Goal: Check status: Check status

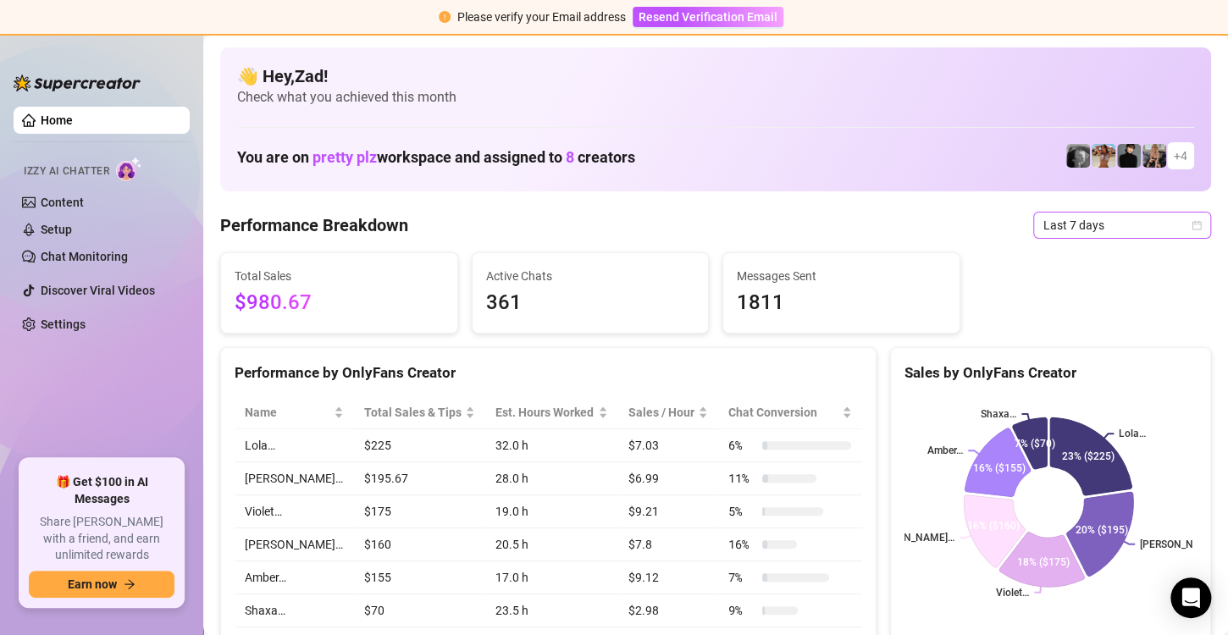
click at [1065, 224] on span "Last 7 days" at bounding box center [1123, 225] width 158 height 25
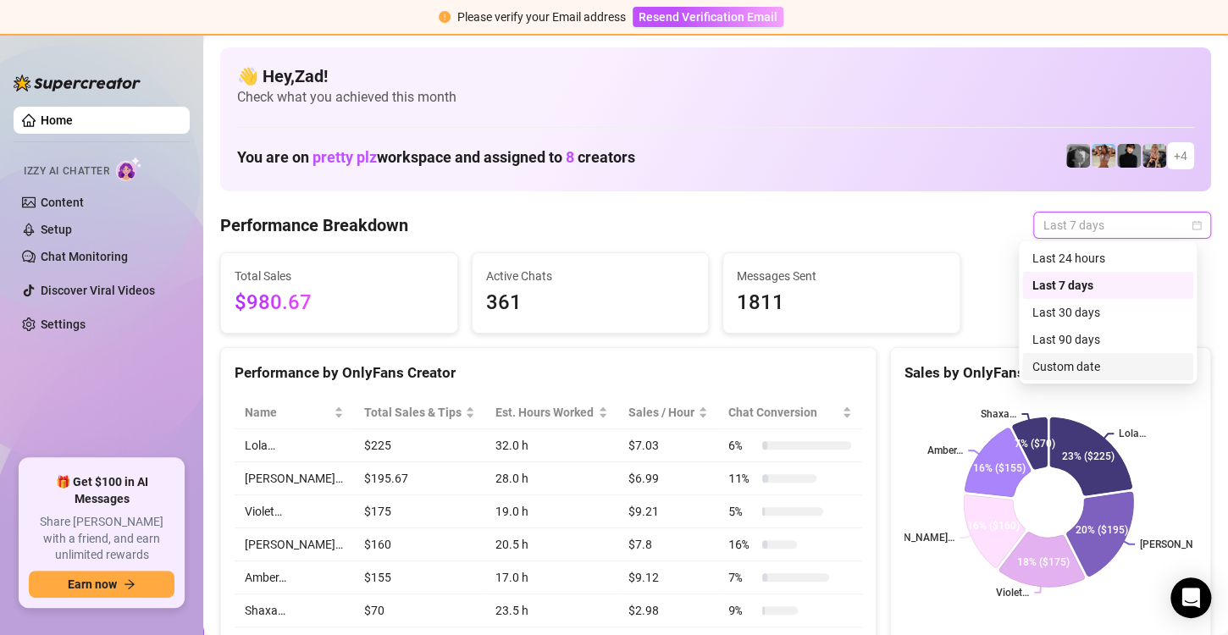
click at [1059, 365] on div "Custom date" at bounding box center [1108, 366] width 151 height 19
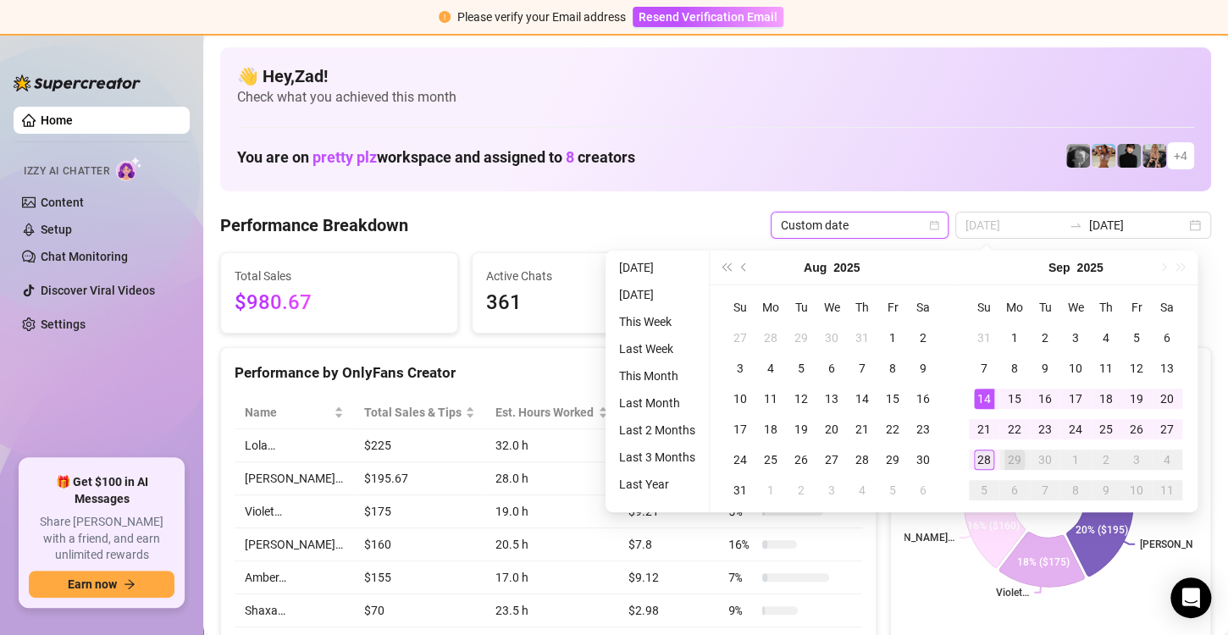
type input "[DATE]"
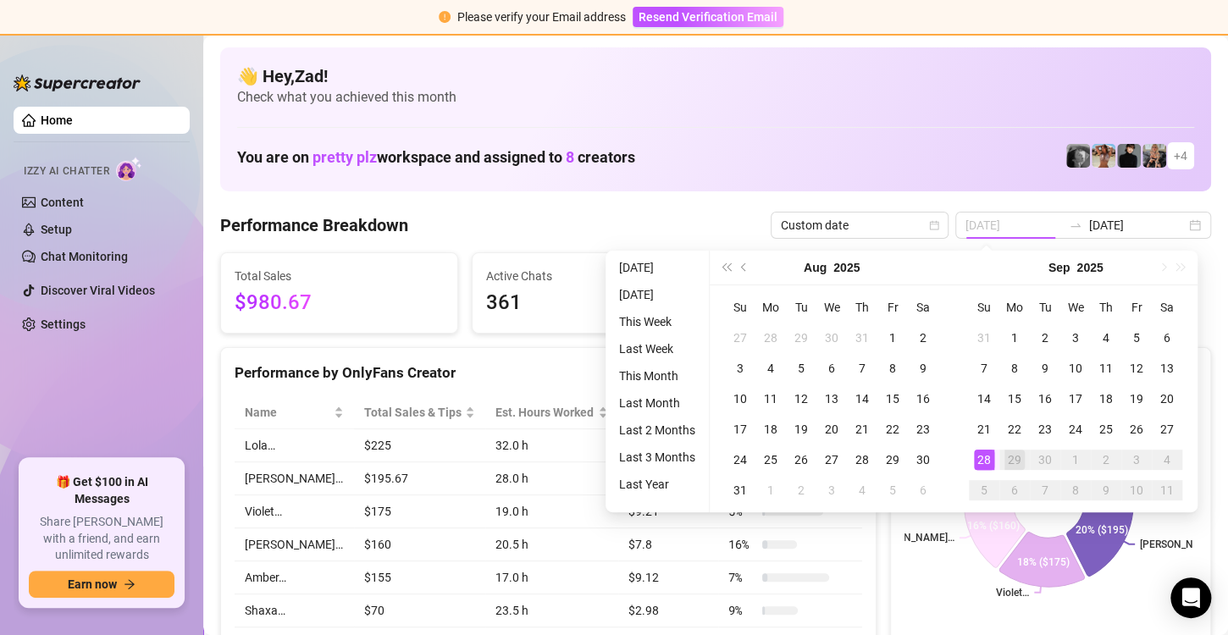
click at [989, 458] on div "28" at bounding box center [984, 460] width 20 height 20
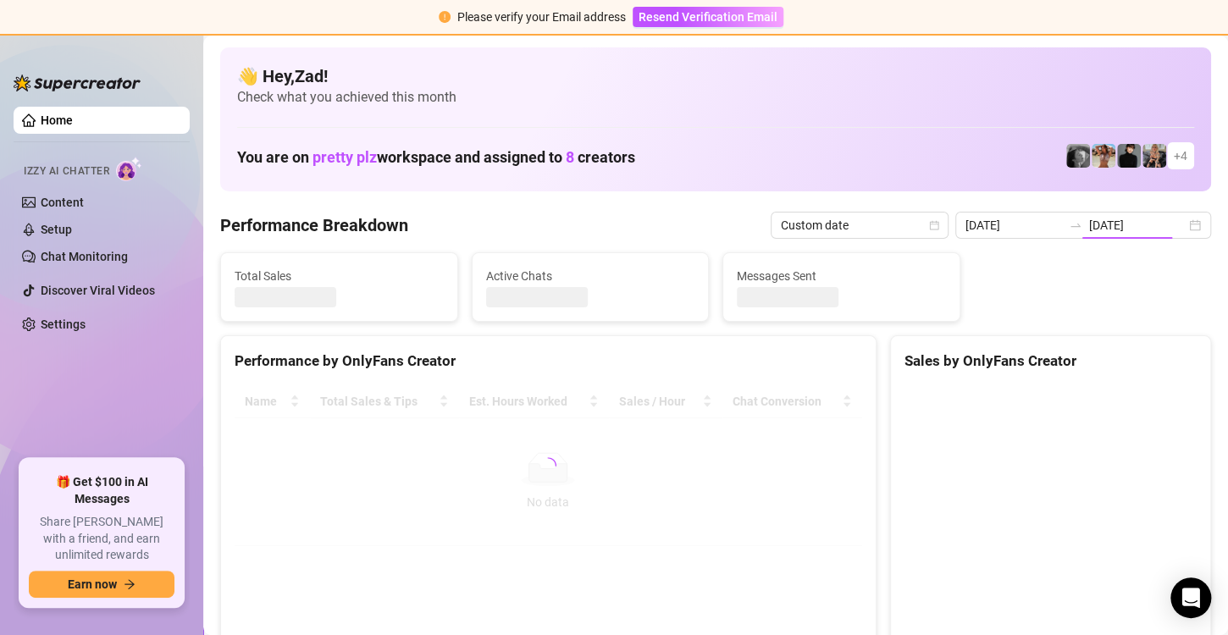
type input "[DATE]"
